Goal: Task Accomplishment & Management: Use online tool/utility

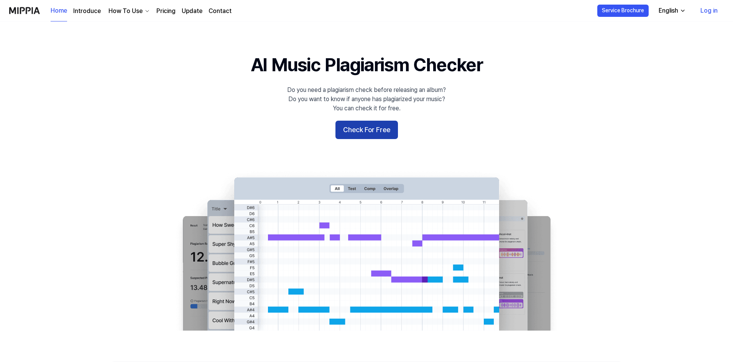
click at [365, 129] on button "Check For Free" at bounding box center [366, 130] width 62 height 18
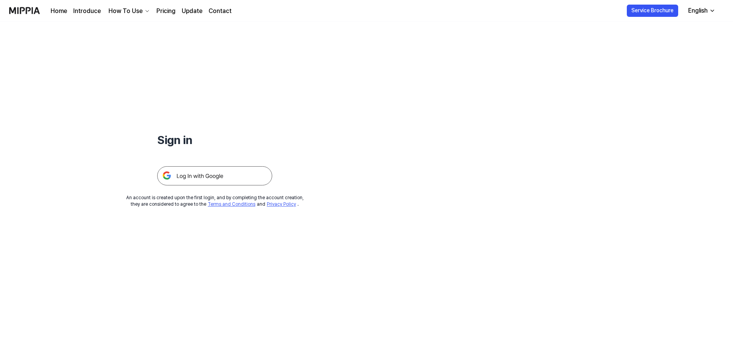
click at [215, 172] on img at bounding box center [214, 175] width 115 height 19
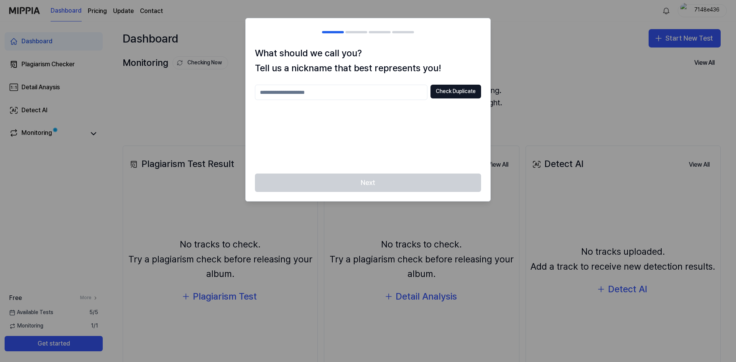
click at [359, 95] on input "text" at bounding box center [341, 92] width 172 height 15
type input "****"
click at [462, 93] on button "Check Duplicate" at bounding box center [455, 92] width 51 height 14
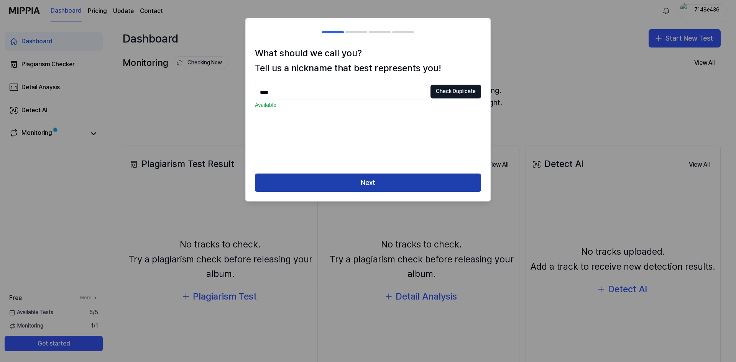
click at [393, 182] on button "Next" at bounding box center [368, 183] width 226 height 18
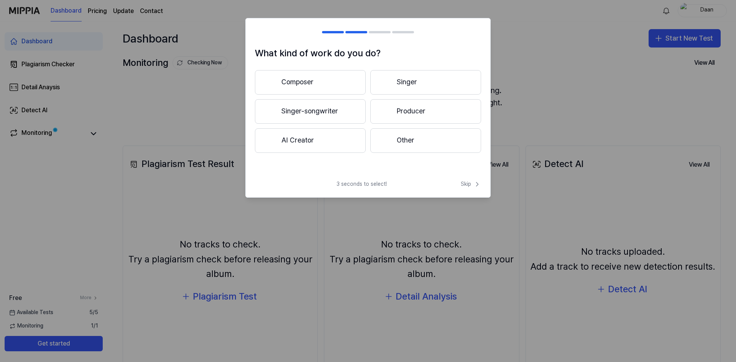
click at [398, 141] on button "Other" at bounding box center [425, 140] width 111 height 25
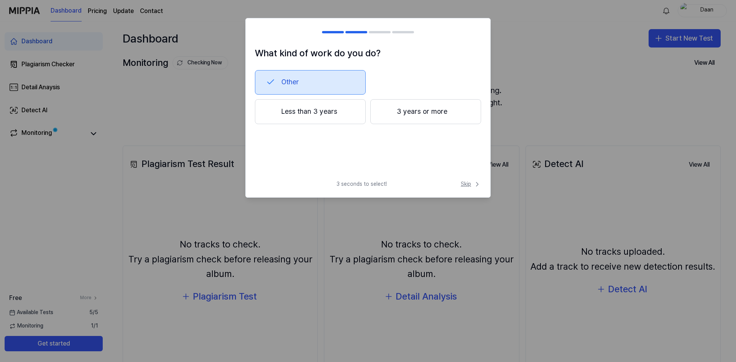
click at [467, 187] on span "Skip" at bounding box center [471, 184] width 20 height 8
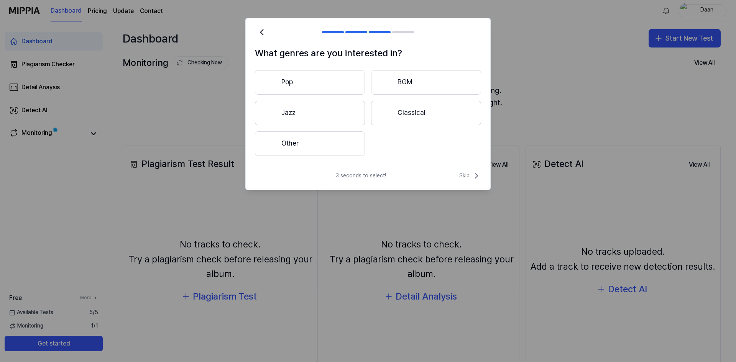
click at [299, 146] on button "Other" at bounding box center [310, 143] width 110 height 25
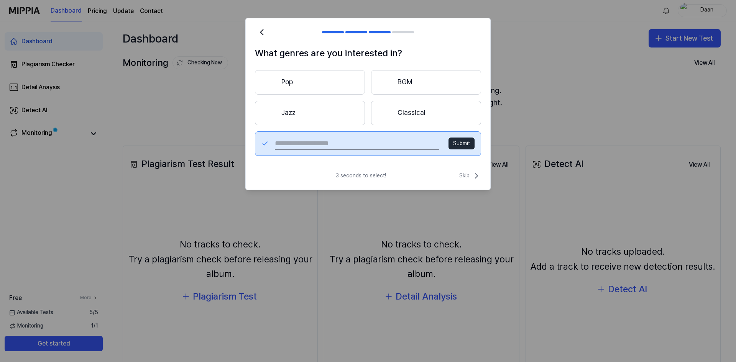
click at [370, 145] on input "text" at bounding box center [357, 144] width 164 height 12
type input "**********"
click at [463, 149] on button "Submit" at bounding box center [461, 144] width 26 height 12
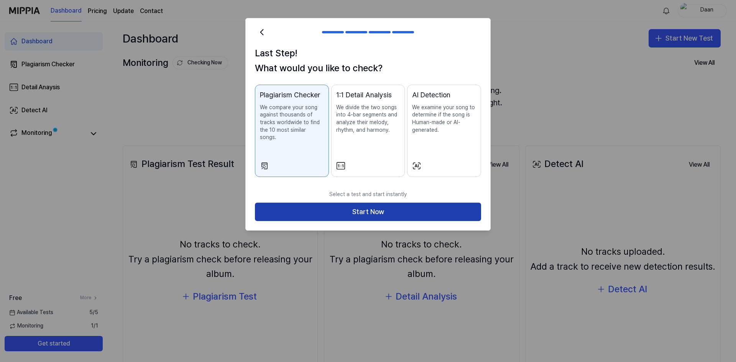
click at [367, 203] on button "Start Now" at bounding box center [368, 212] width 226 height 18
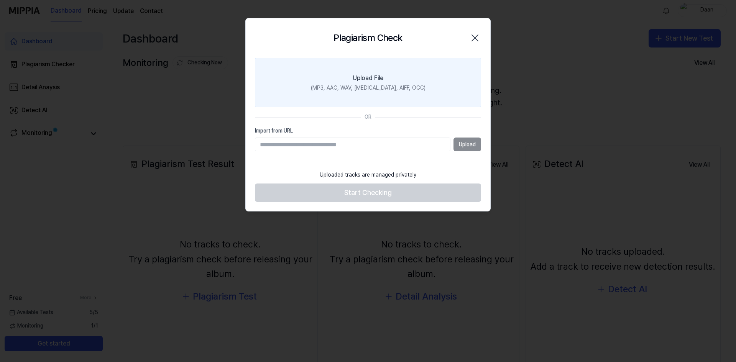
click at [383, 81] on div "Upload File" at bounding box center [367, 78] width 31 height 9
click at [0, 0] on input "Upload File (MP3, AAC, WAV, [MEDICAL_DATA], AIFF, OGG)" at bounding box center [0, 0] width 0 height 0
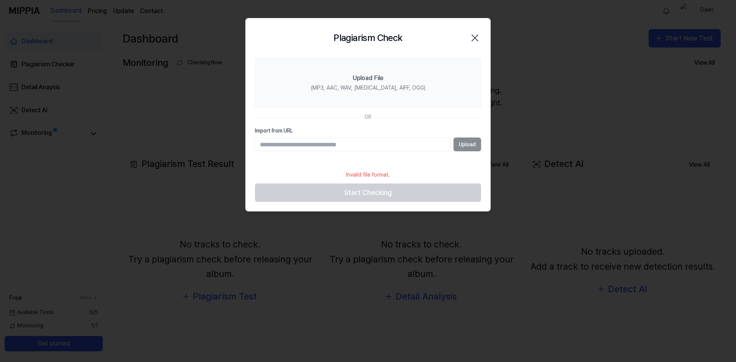
click at [464, 146] on div "Upload" at bounding box center [368, 145] width 226 height 14
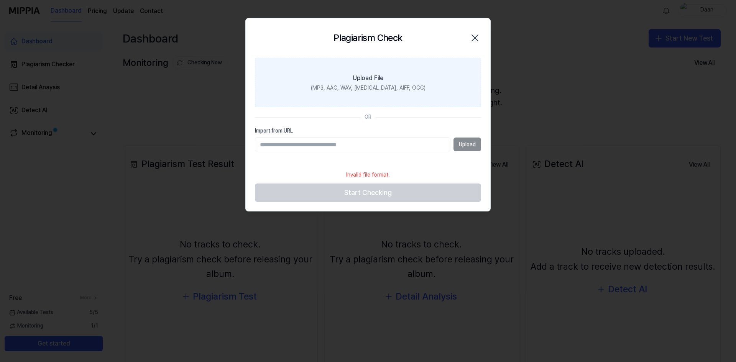
click at [392, 92] on div "(MP3, AAC, WAV, [MEDICAL_DATA], AIFF, OGG)" at bounding box center [368, 88] width 115 height 8
click at [0, 0] on input "Upload File (MP3, AAC, WAV, [MEDICAL_DATA], AIFF, OGG)" at bounding box center [0, 0] width 0 height 0
click at [381, 82] on div "Upload File" at bounding box center [367, 78] width 31 height 9
click at [0, 0] on input "Upload File (MP3, AAC, WAV, [MEDICAL_DATA], AIFF, OGG)" at bounding box center [0, 0] width 0 height 0
click at [382, 80] on div "Upload File" at bounding box center [367, 78] width 31 height 9
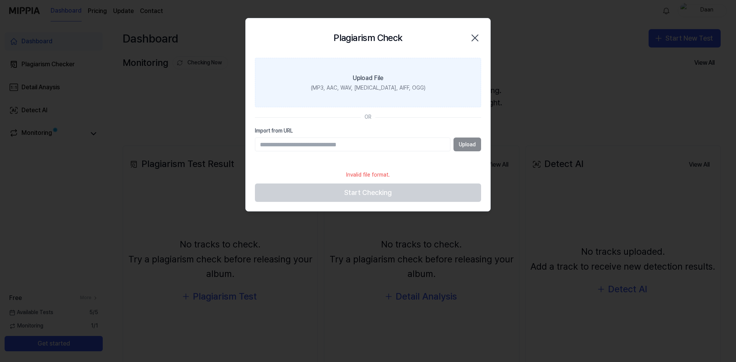
click at [0, 0] on input "Upload File (MP3, AAC, WAV, [MEDICAL_DATA], AIFF, OGG)" at bounding box center [0, 0] width 0 height 0
click at [472, 39] on icon "button" at bounding box center [475, 38] width 12 height 12
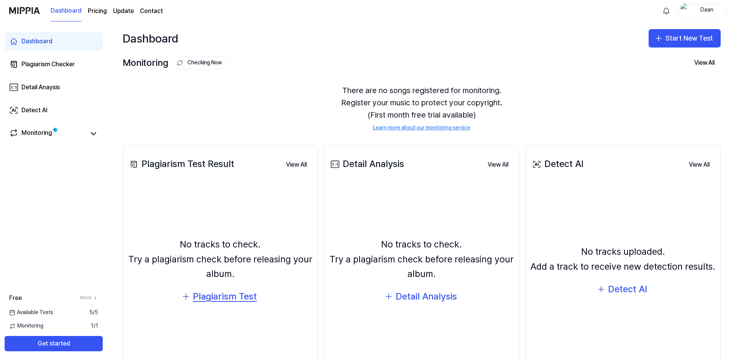
click at [225, 297] on div "Plagiarism Test" at bounding box center [225, 296] width 64 height 15
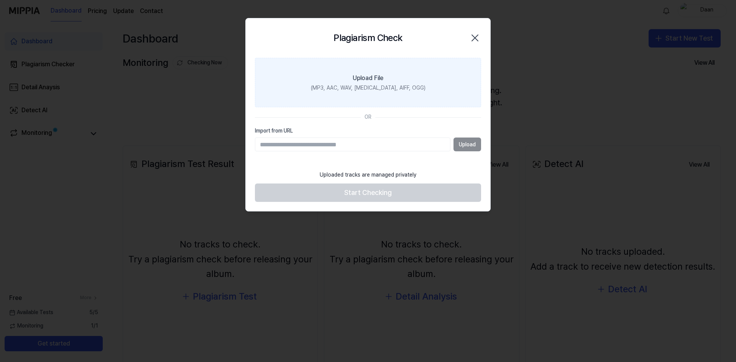
click at [409, 87] on div "(MP3, AAC, WAV, [MEDICAL_DATA], AIFF, OGG)" at bounding box center [368, 88] width 115 height 8
click at [0, 0] on input "Upload File (MP3, AAC, WAV, [MEDICAL_DATA], AIFF, OGG)" at bounding box center [0, 0] width 0 height 0
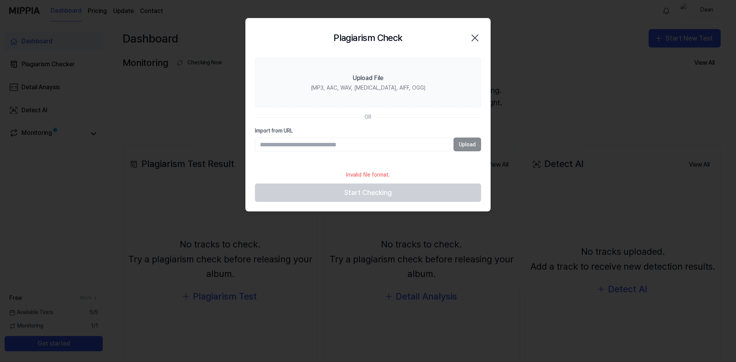
click at [474, 40] on icon "button" at bounding box center [475, 38] width 12 height 12
